Goal: Navigation & Orientation: Understand site structure

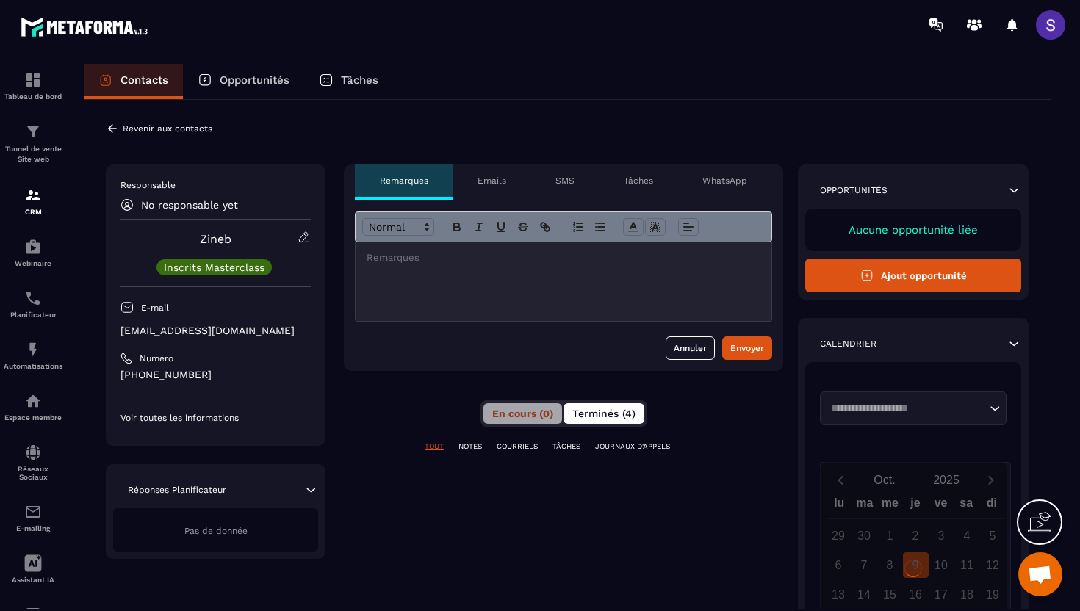
click at [604, 407] on button "Terminés (4)" at bounding box center [603, 413] width 81 height 21
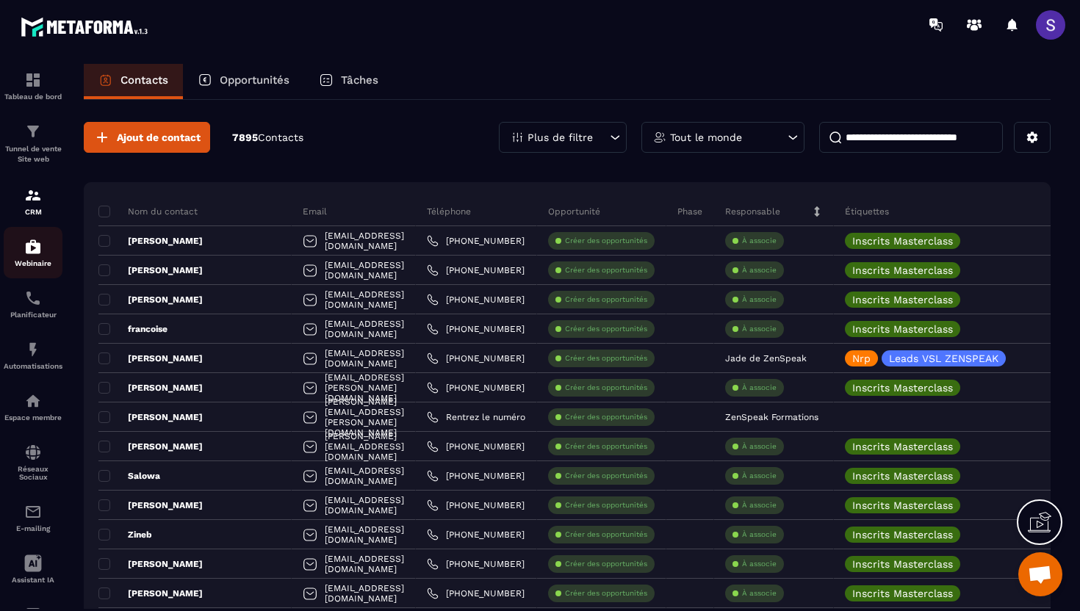
click at [36, 259] on div "Webinaire" at bounding box center [33, 252] width 59 height 29
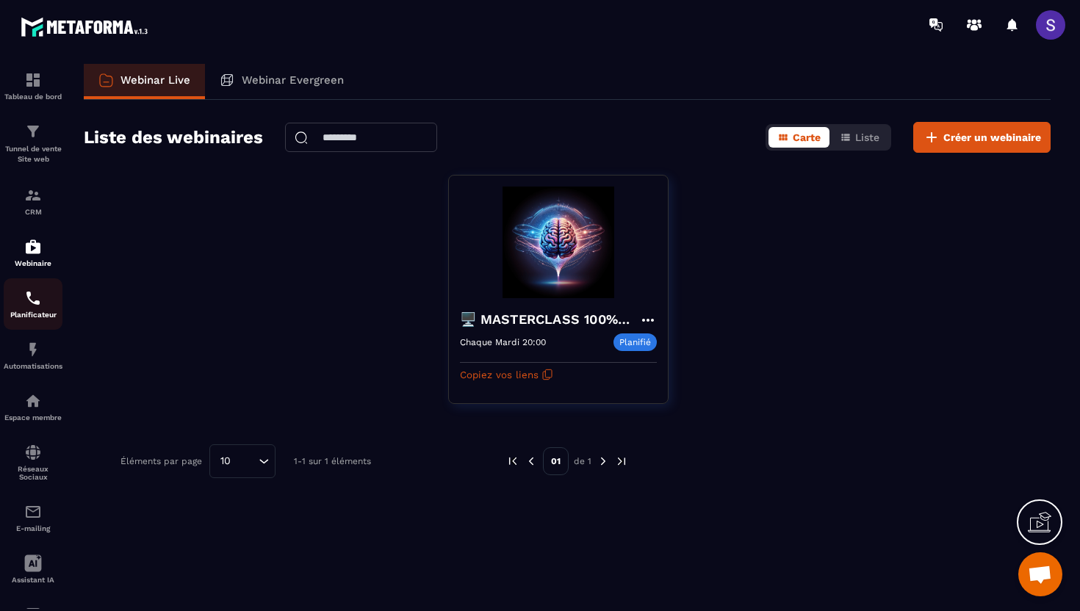
click at [36, 319] on p "Planificateur" at bounding box center [33, 315] width 59 height 8
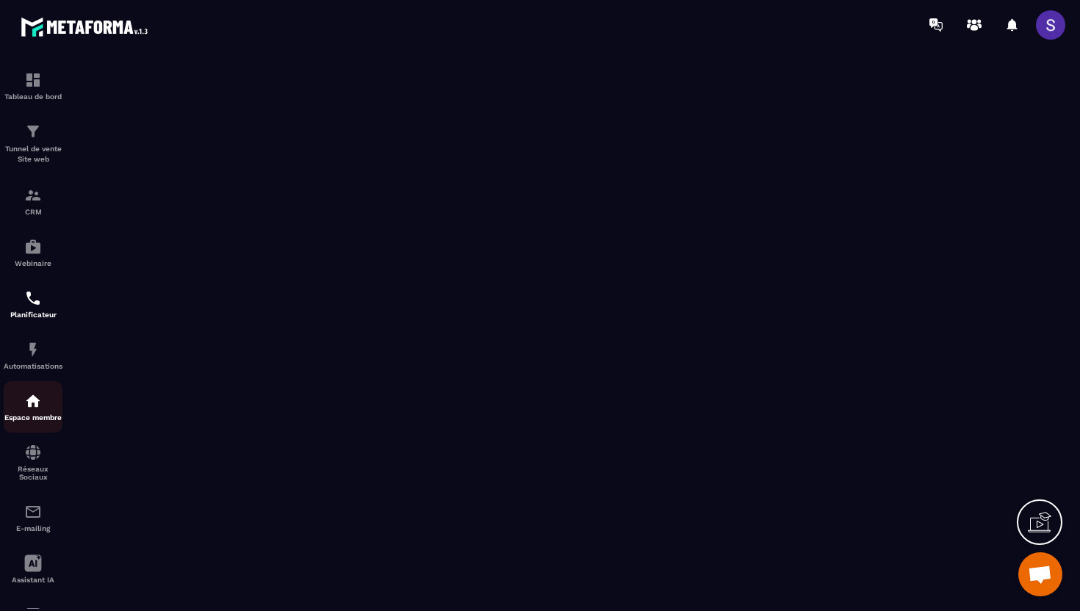
click at [35, 386] on link "Espace membre" at bounding box center [33, 406] width 59 height 51
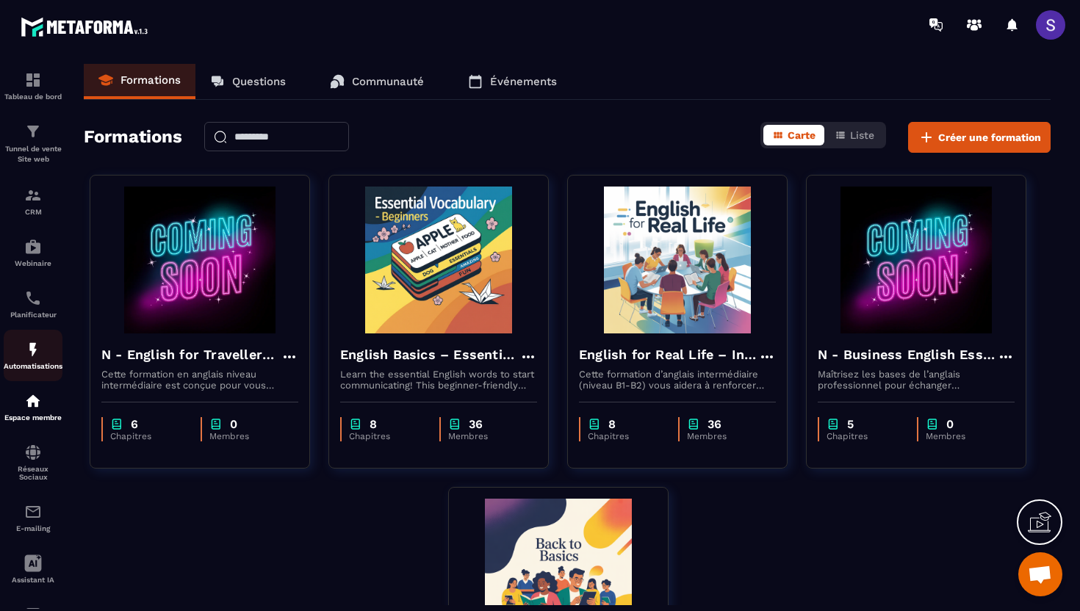
click at [35, 364] on div "Automatisations" at bounding box center [33, 355] width 59 height 29
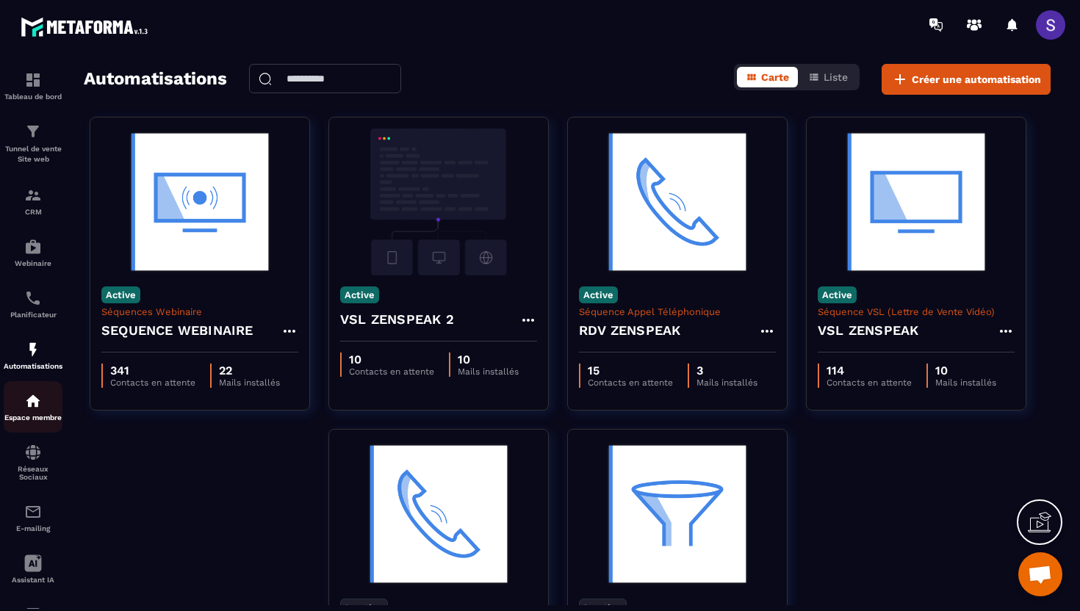
click at [47, 417] on p "Espace membre" at bounding box center [33, 418] width 59 height 8
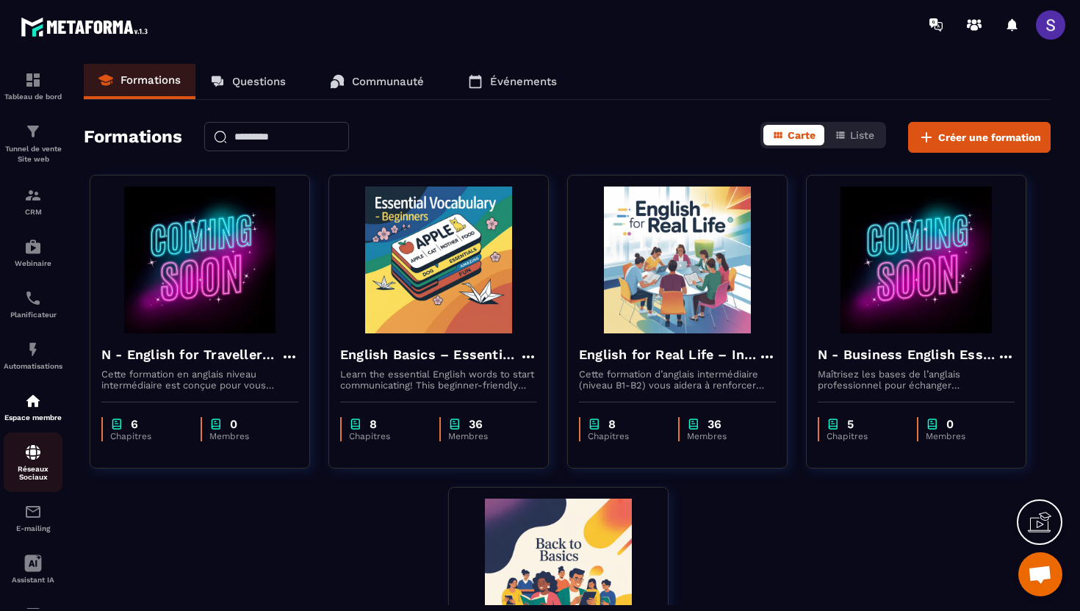
click at [36, 449] on img at bounding box center [33, 453] width 18 height 18
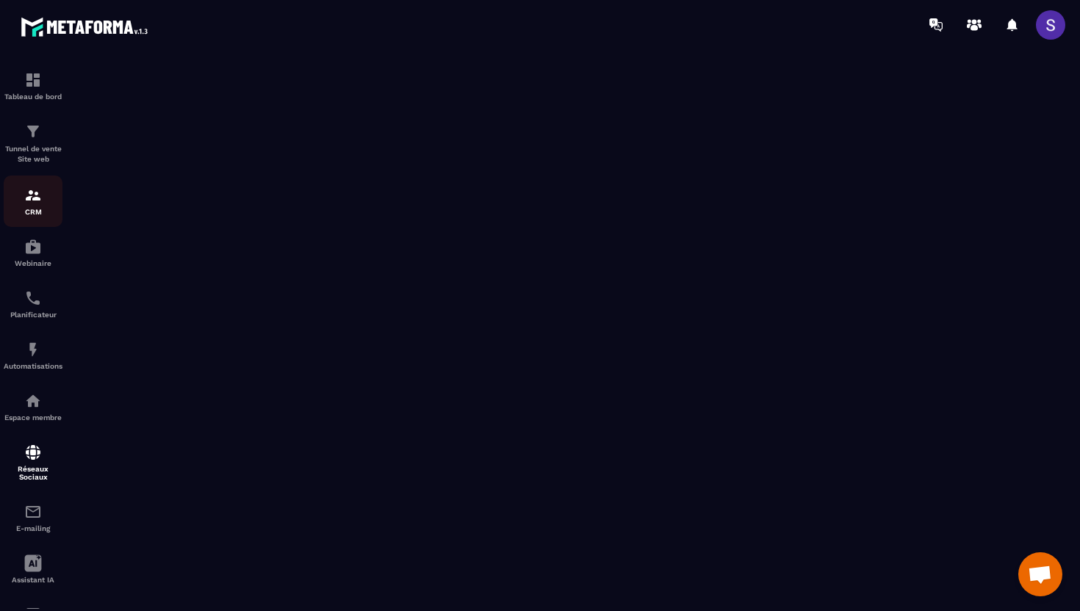
click at [20, 213] on p "CRM" at bounding box center [33, 212] width 59 height 8
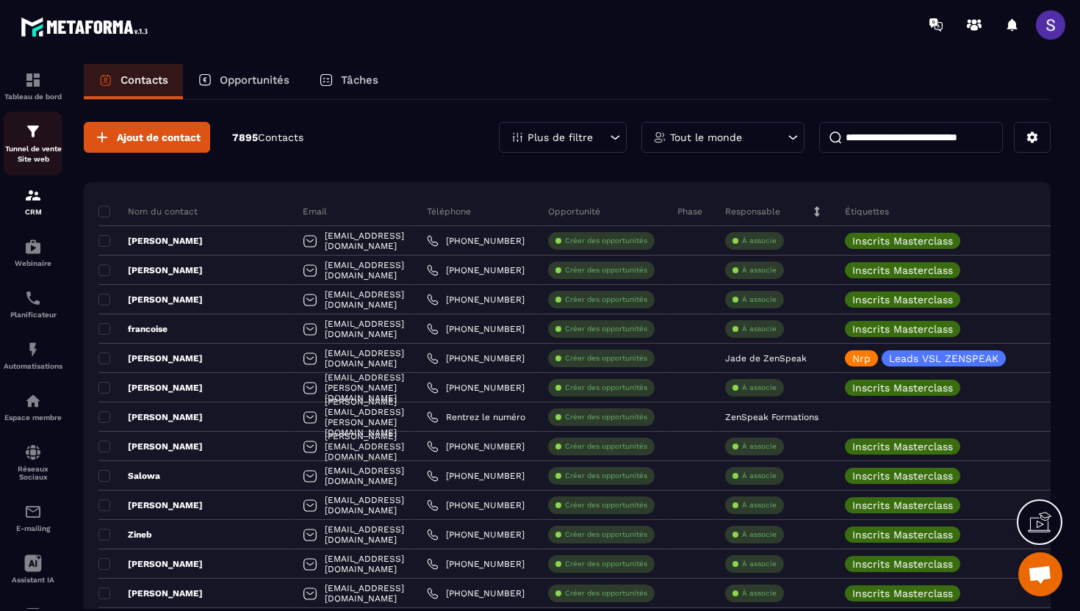
click at [29, 157] on p "Tunnel de vente Site web" at bounding box center [33, 154] width 59 height 21
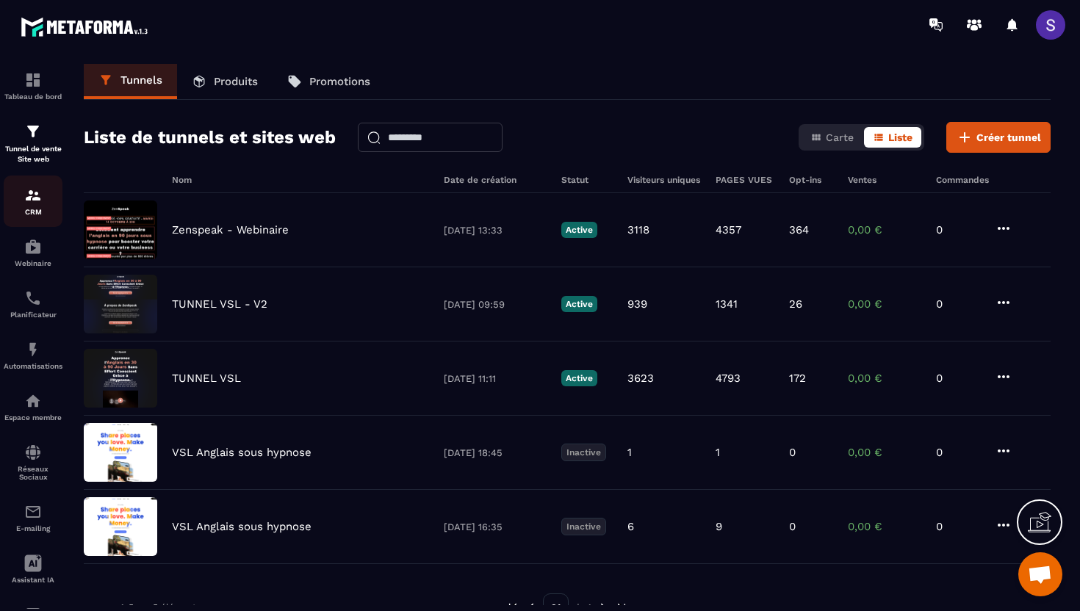
click at [28, 209] on p "CRM" at bounding box center [33, 212] width 59 height 8
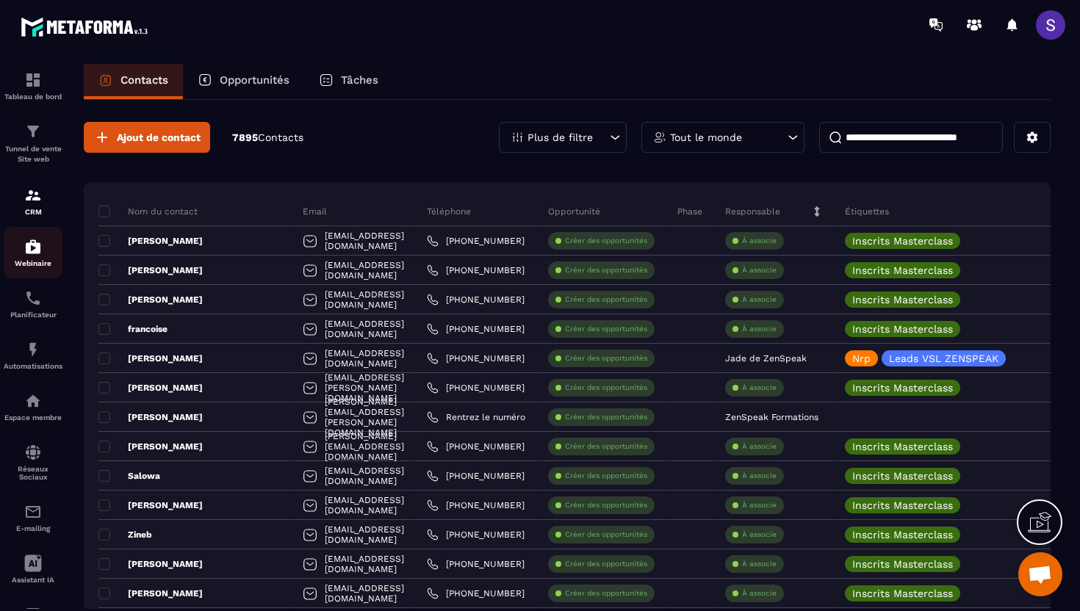
click at [28, 265] on p "Webinaire" at bounding box center [33, 263] width 59 height 8
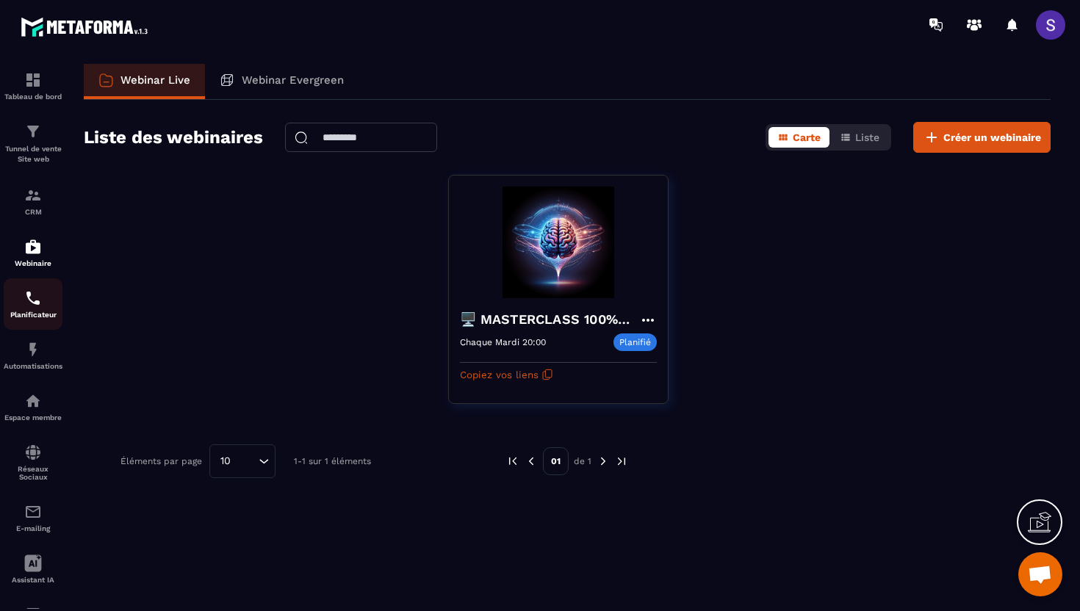
click at [32, 319] on p "Planificateur" at bounding box center [33, 315] width 59 height 8
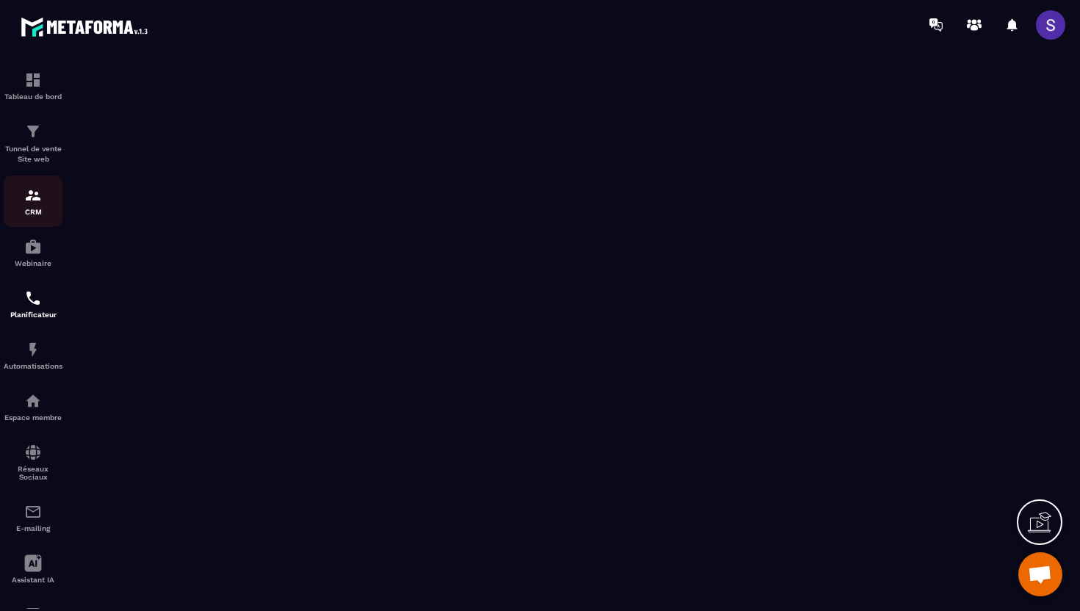
click at [37, 220] on link "CRM" at bounding box center [33, 201] width 59 height 51
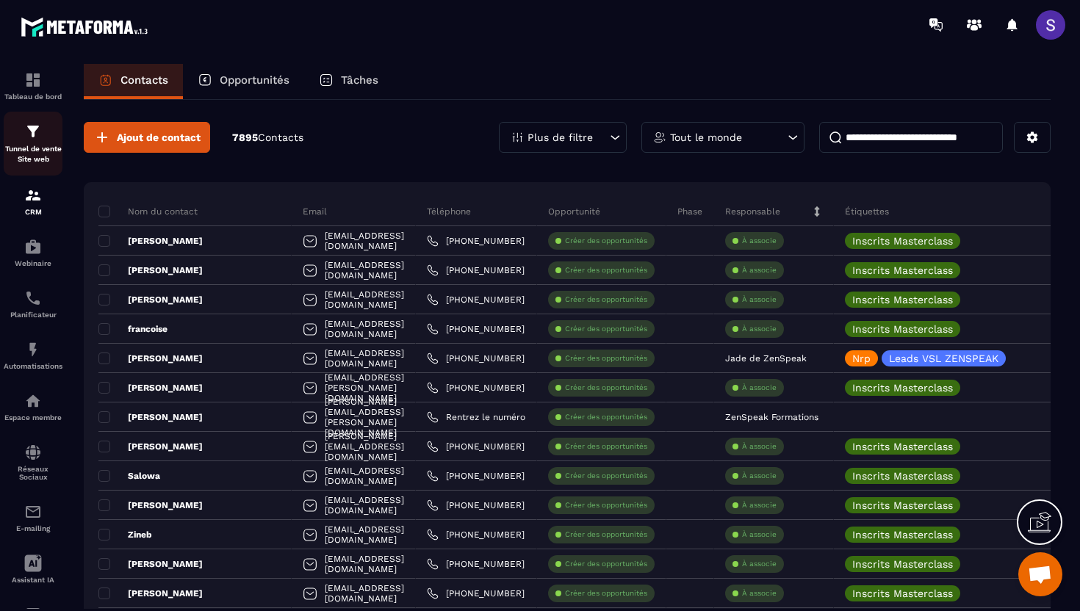
click at [29, 149] on p "Tunnel de vente Site web" at bounding box center [33, 154] width 59 height 21
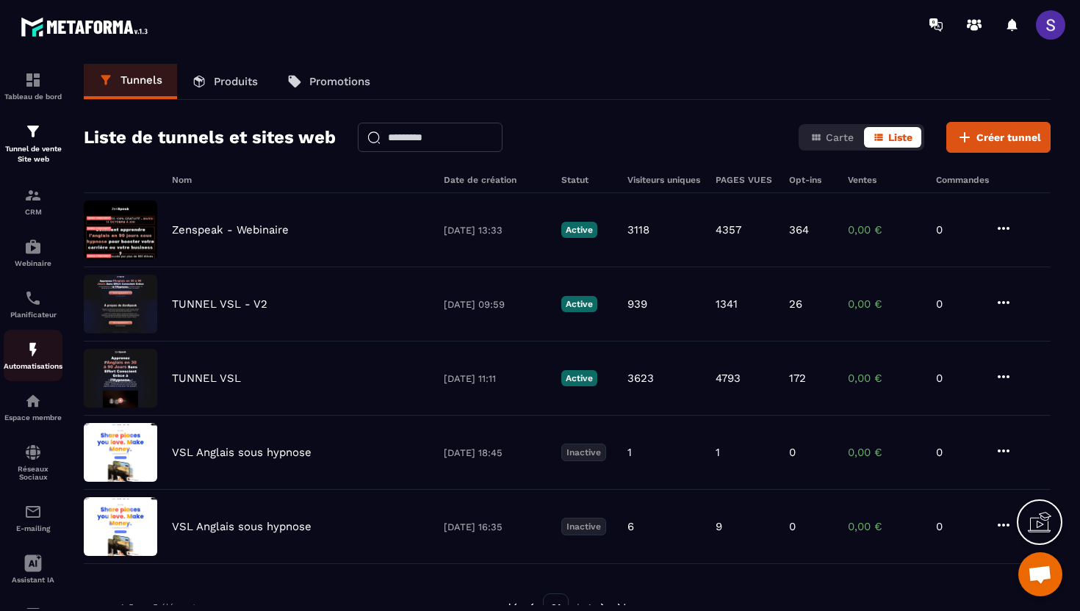
click at [38, 354] on img at bounding box center [33, 350] width 18 height 18
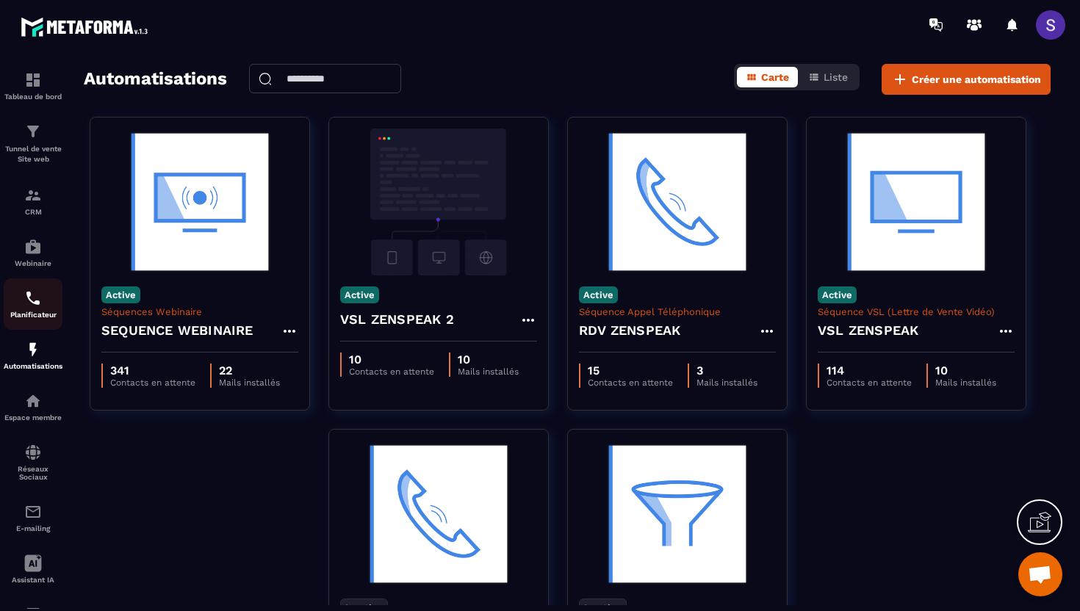
click at [34, 295] on img at bounding box center [33, 298] width 18 height 18
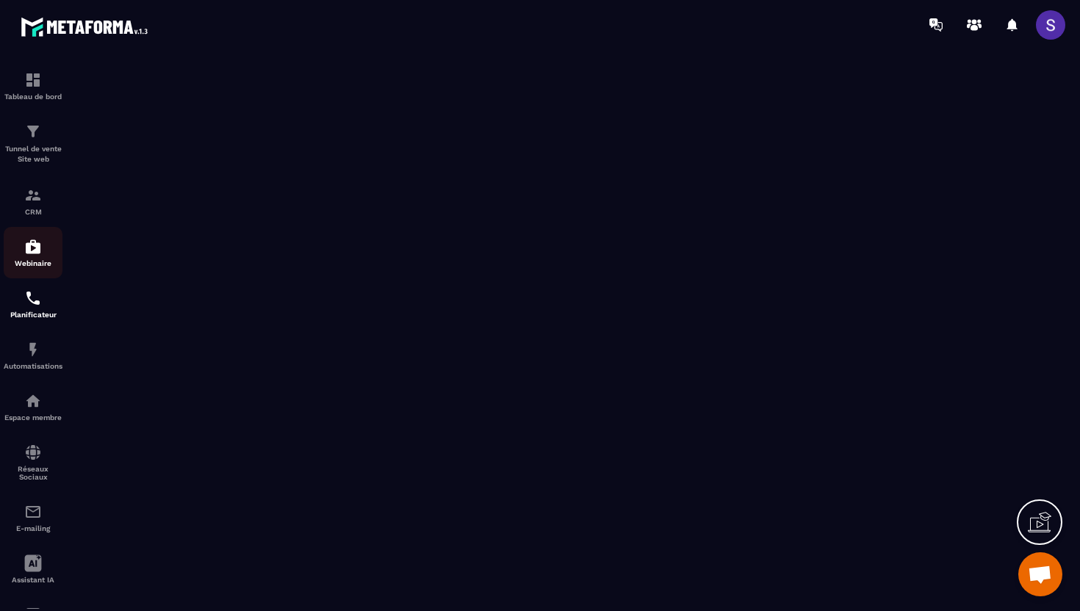
click at [29, 237] on link "Webinaire" at bounding box center [33, 252] width 59 height 51
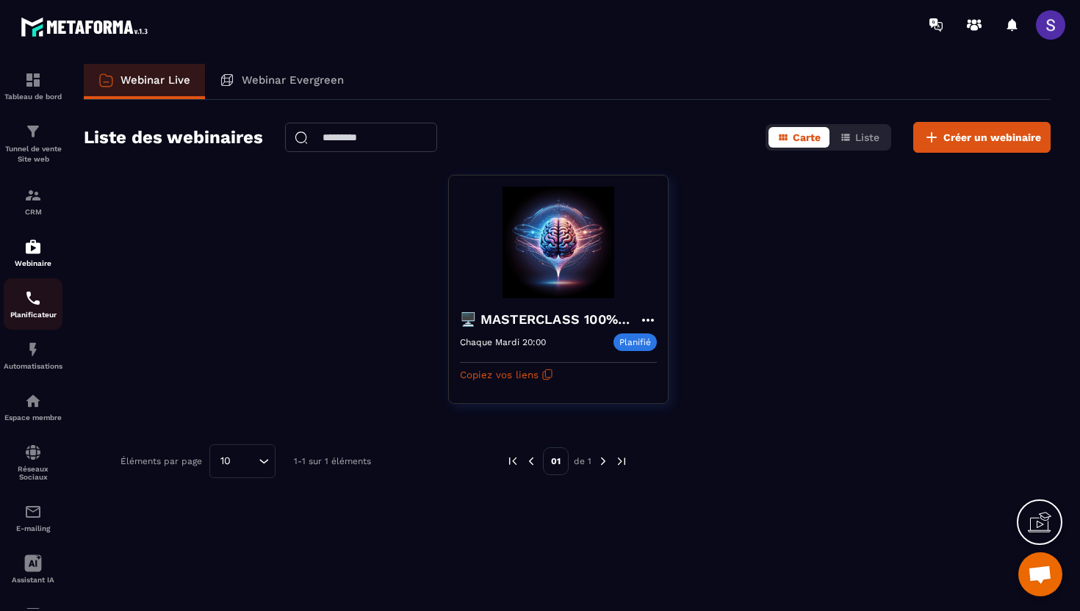
click at [27, 311] on div "Planificateur" at bounding box center [33, 303] width 59 height 29
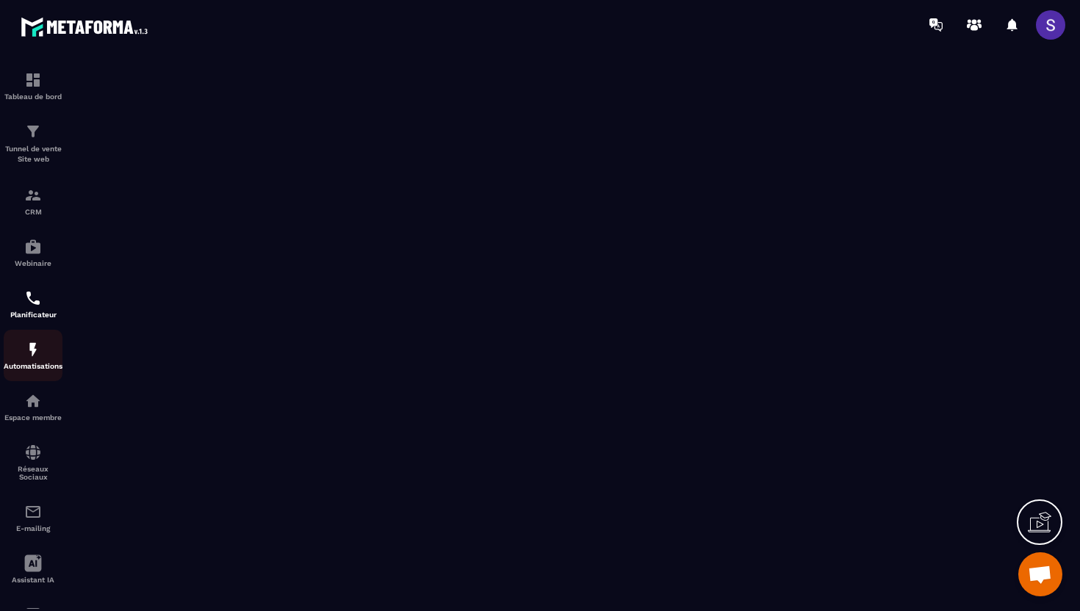
click at [33, 357] on img at bounding box center [33, 350] width 18 height 18
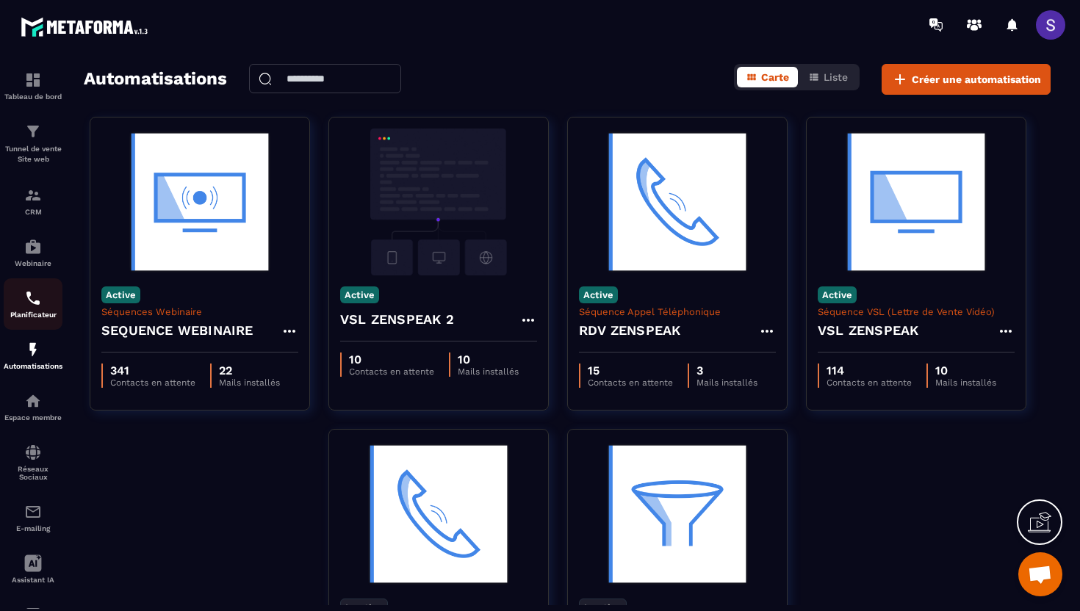
click at [35, 306] on img at bounding box center [33, 298] width 18 height 18
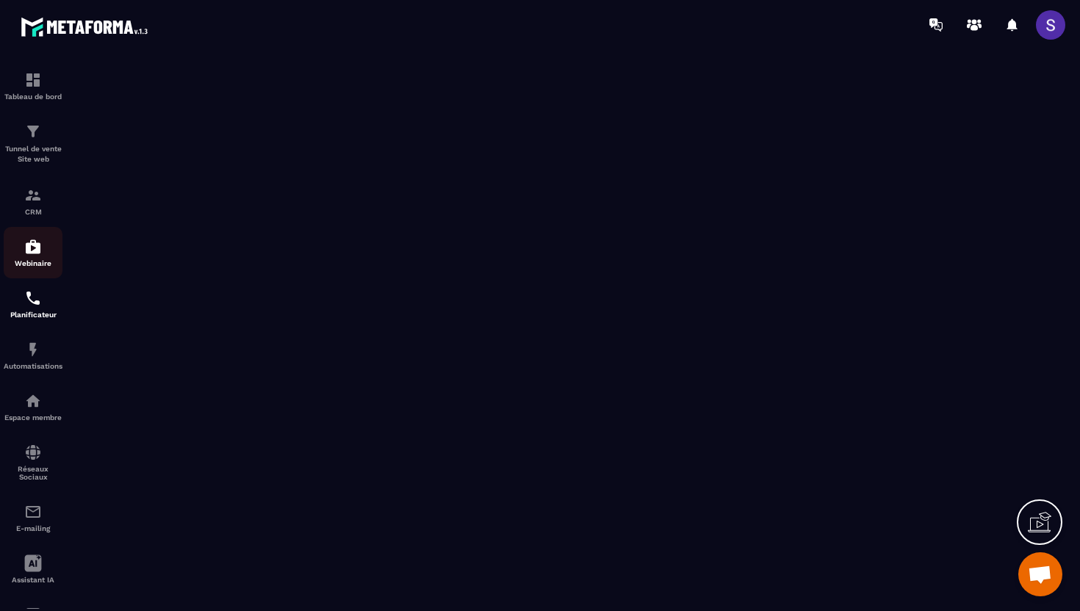
click at [30, 254] on img at bounding box center [33, 247] width 18 height 18
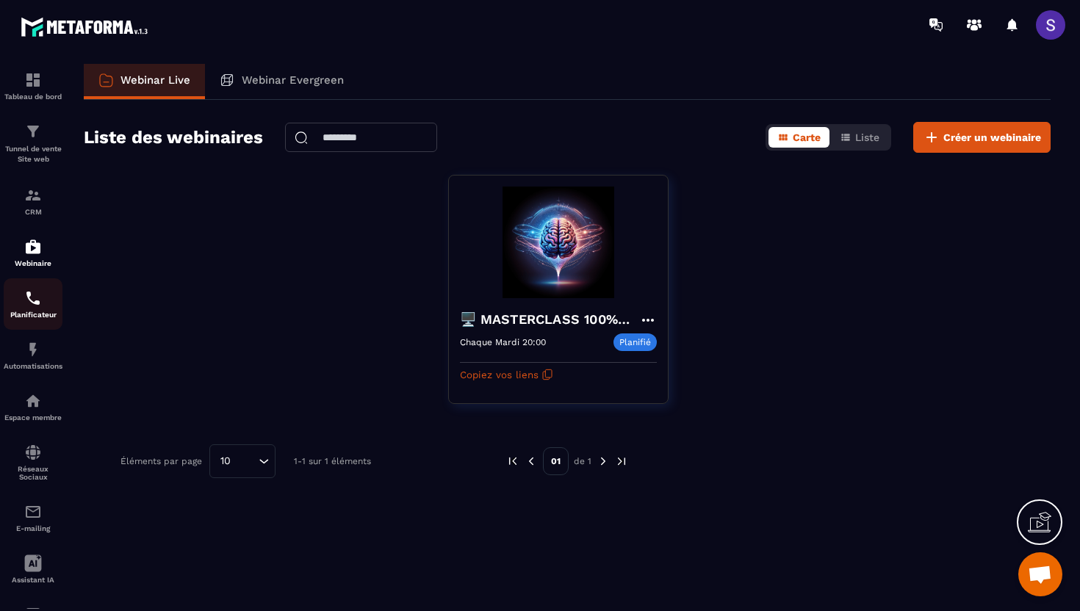
click at [31, 301] on img at bounding box center [33, 298] width 18 height 18
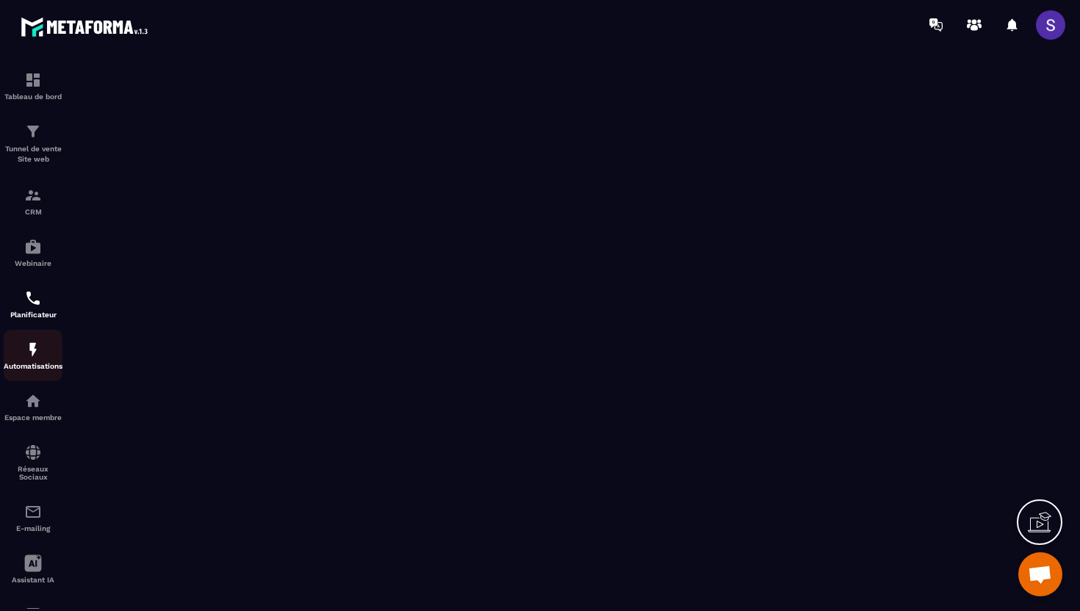
click at [37, 374] on link "Automatisations" at bounding box center [33, 355] width 59 height 51
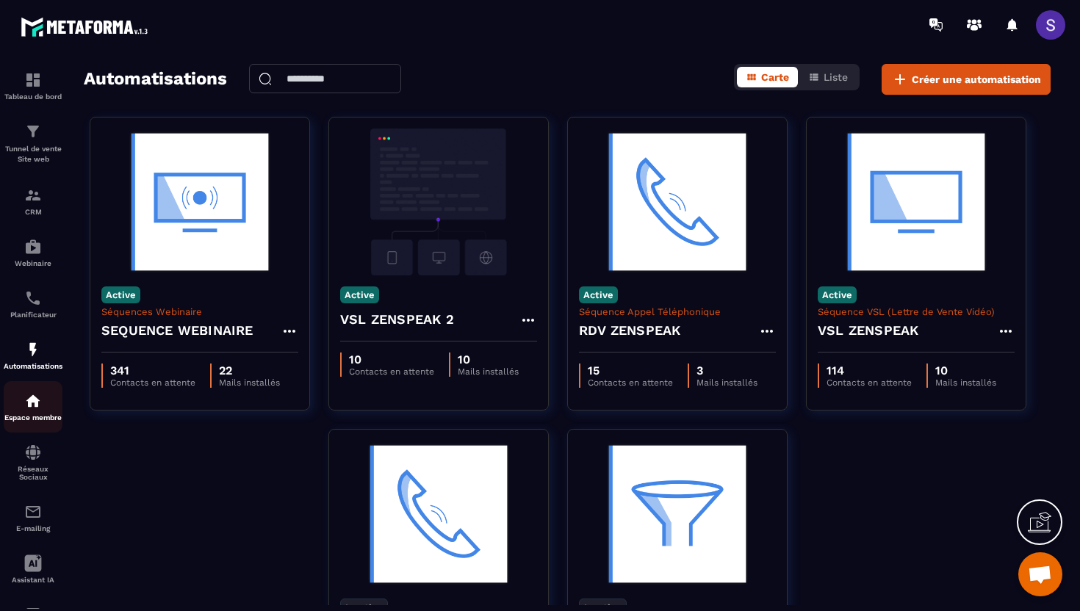
click at [21, 426] on link "Espace membre" at bounding box center [33, 406] width 59 height 51
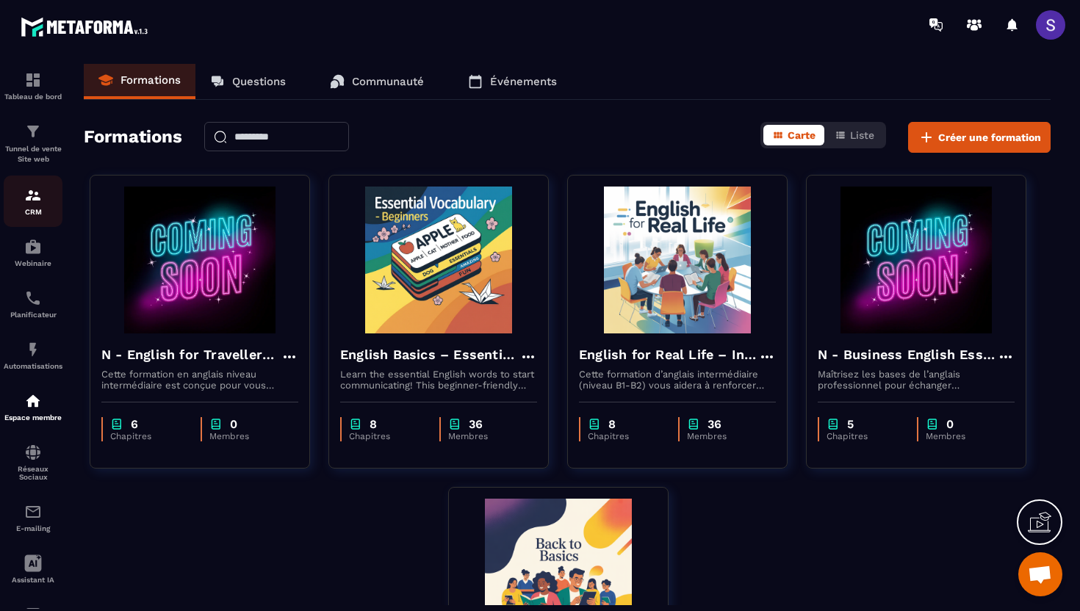
click at [22, 224] on link "CRM" at bounding box center [33, 201] width 59 height 51
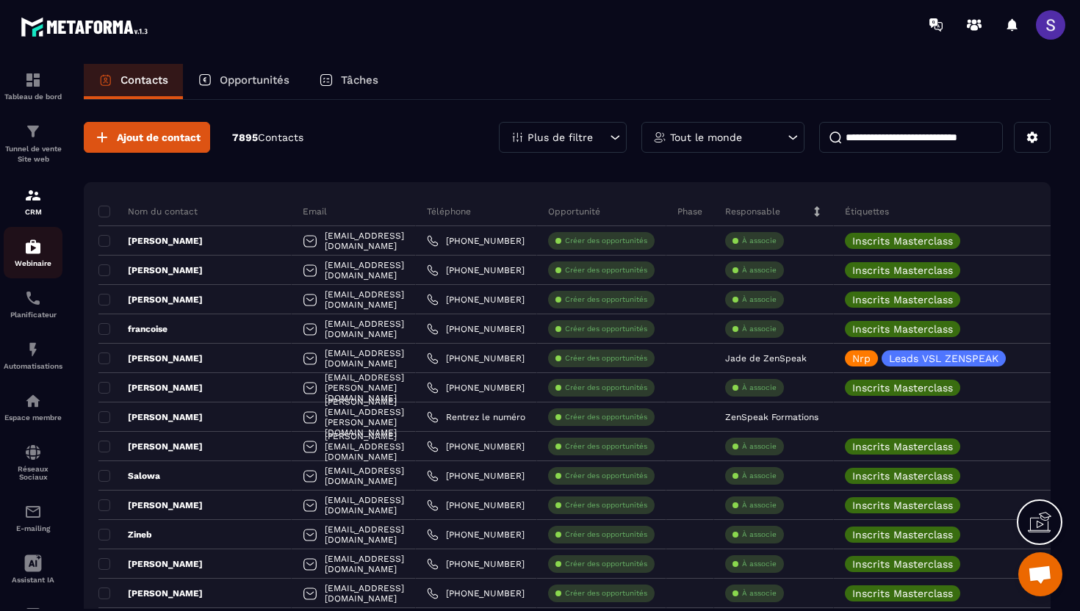
click at [29, 270] on link "Webinaire" at bounding box center [33, 252] width 59 height 51
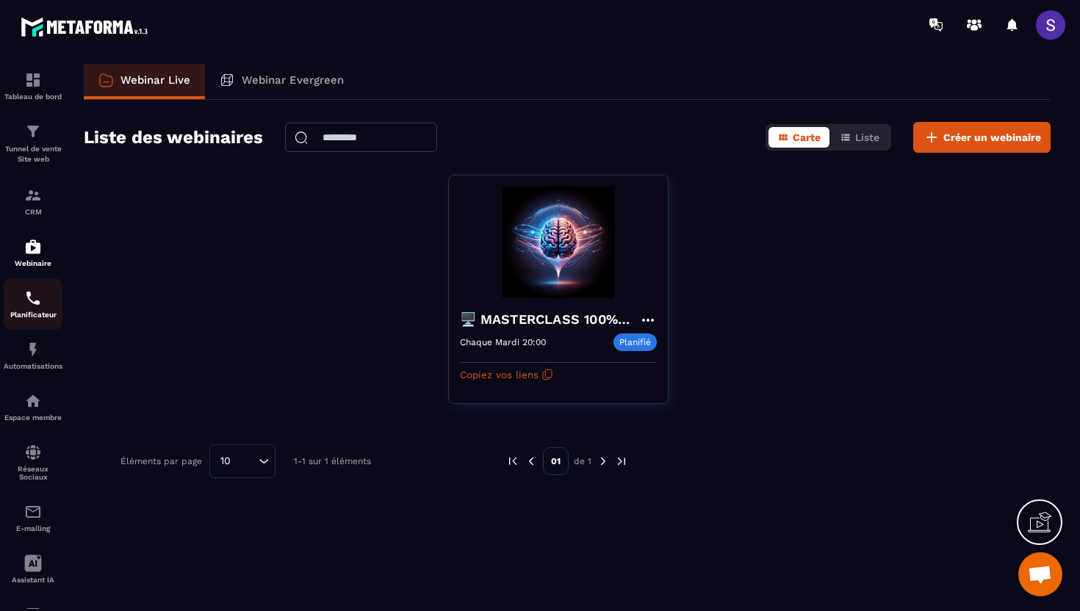
click at [31, 315] on p "Planificateur" at bounding box center [33, 315] width 59 height 8
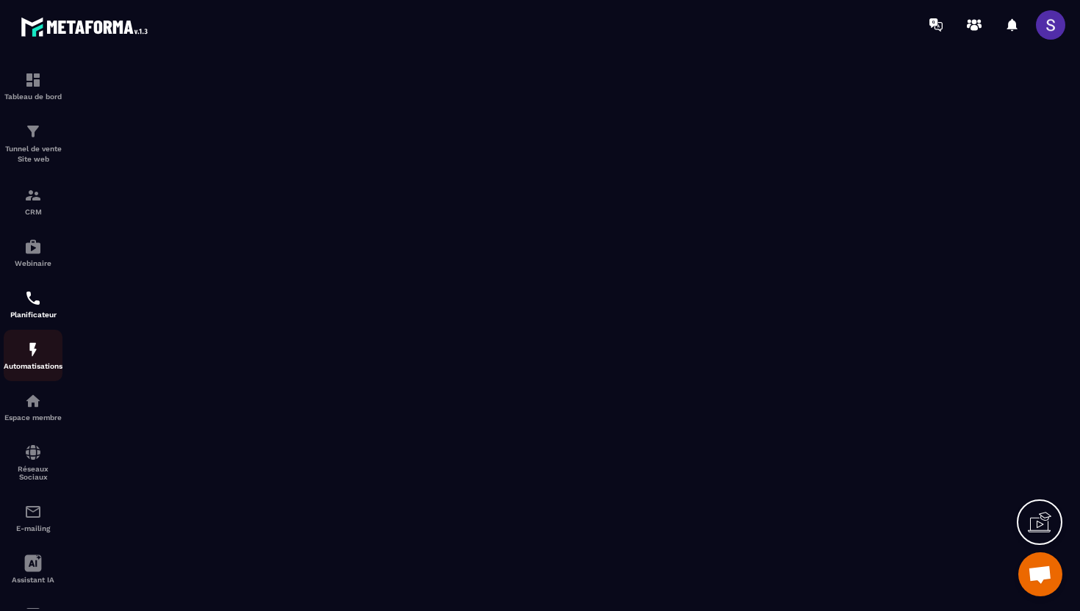
click at [32, 370] on p "Automatisations" at bounding box center [33, 366] width 59 height 8
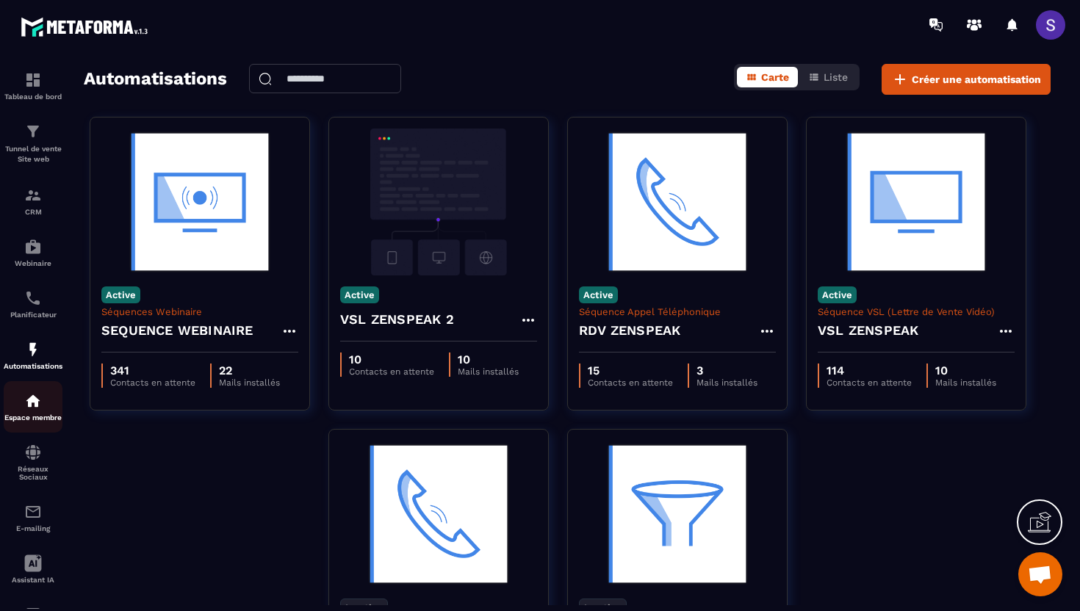
click at [37, 400] on img at bounding box center [33, 401] width 18 height 18
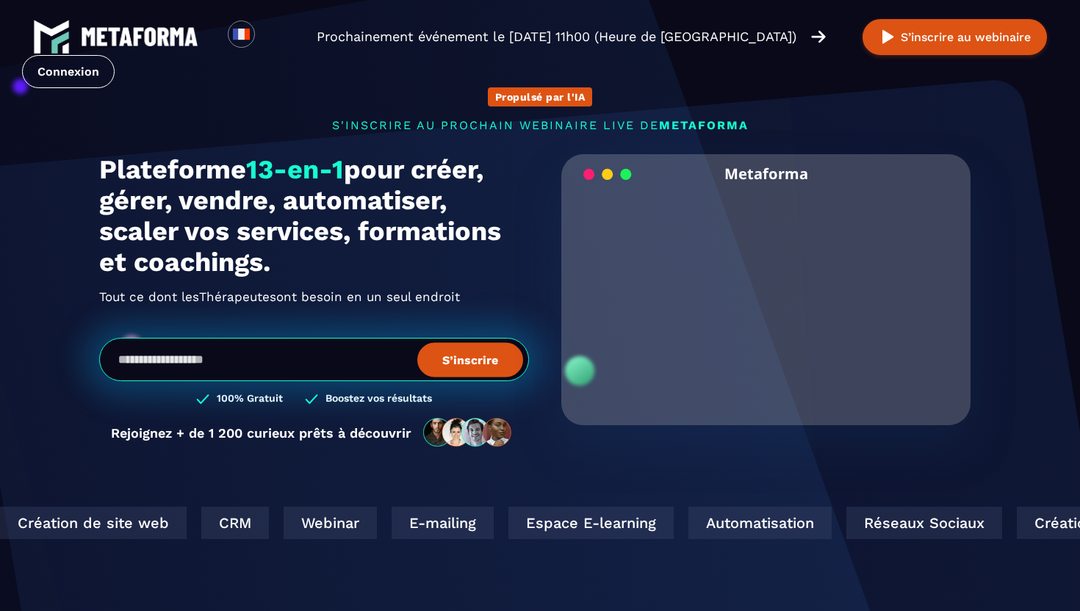
click at [765, 306] on video "Your browser does not support the video tag." at bounding box center [765, 289] width 387 height 193
